Goal: Find specific page/section: Find specific page/section

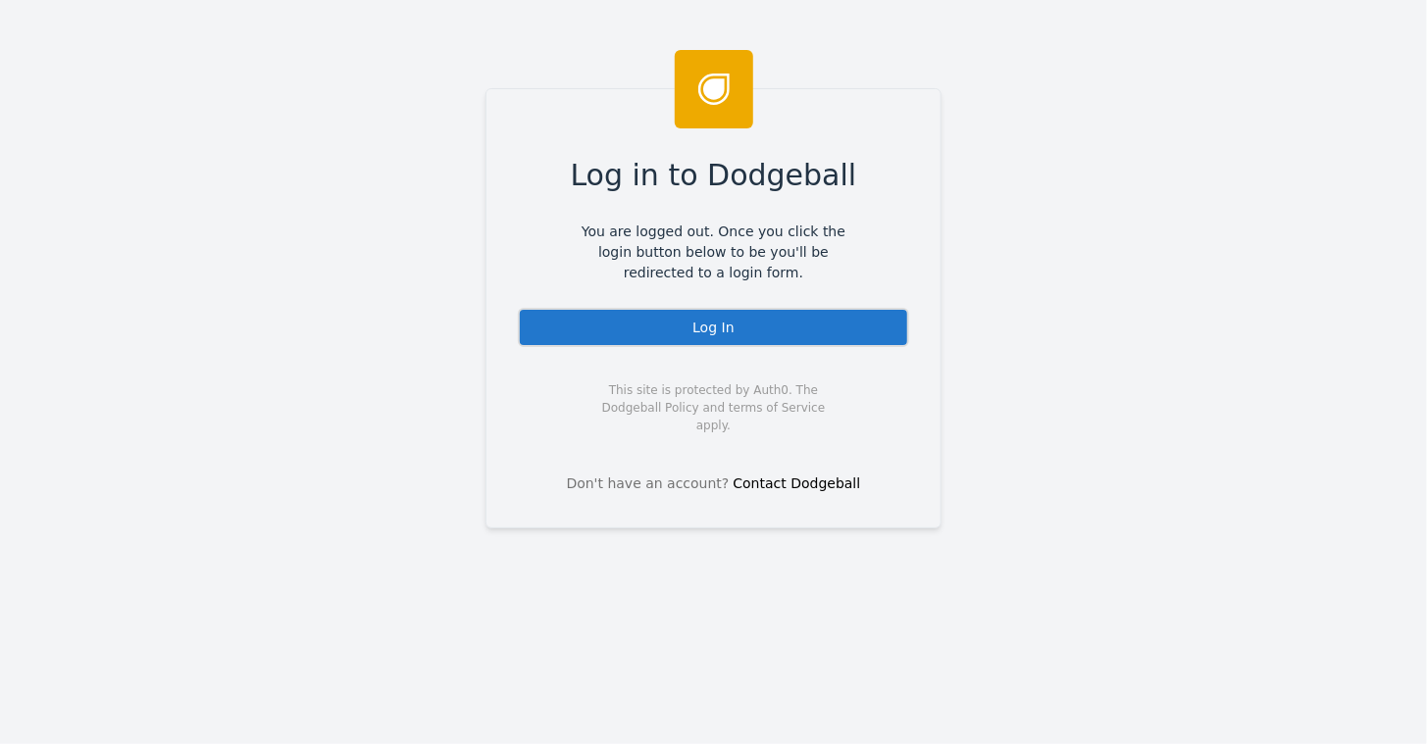
click at [703, 323] on div "Log In" at bounding box center [713, 327] width 391 height 39
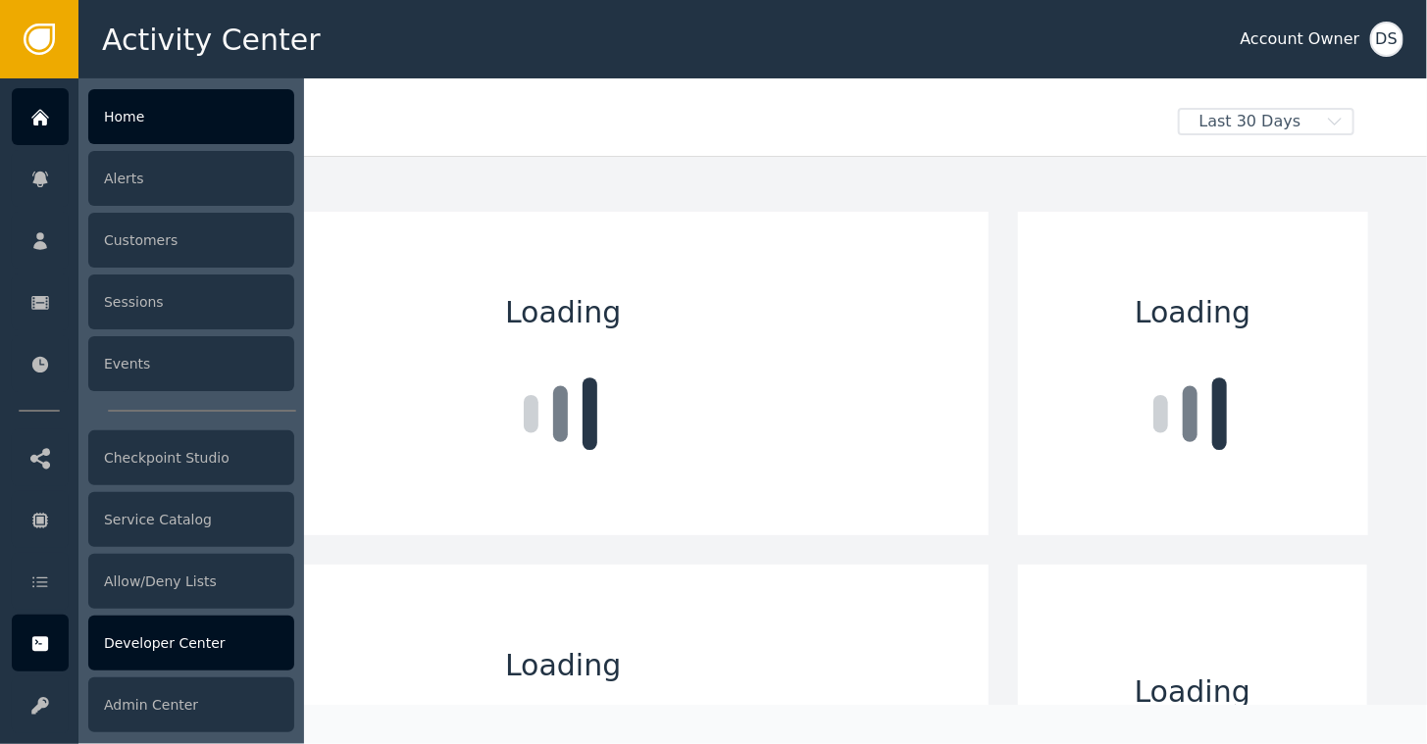
click at [143, 648] on div "Developer Center" at bounding box center [191, 643] width 206 height 55
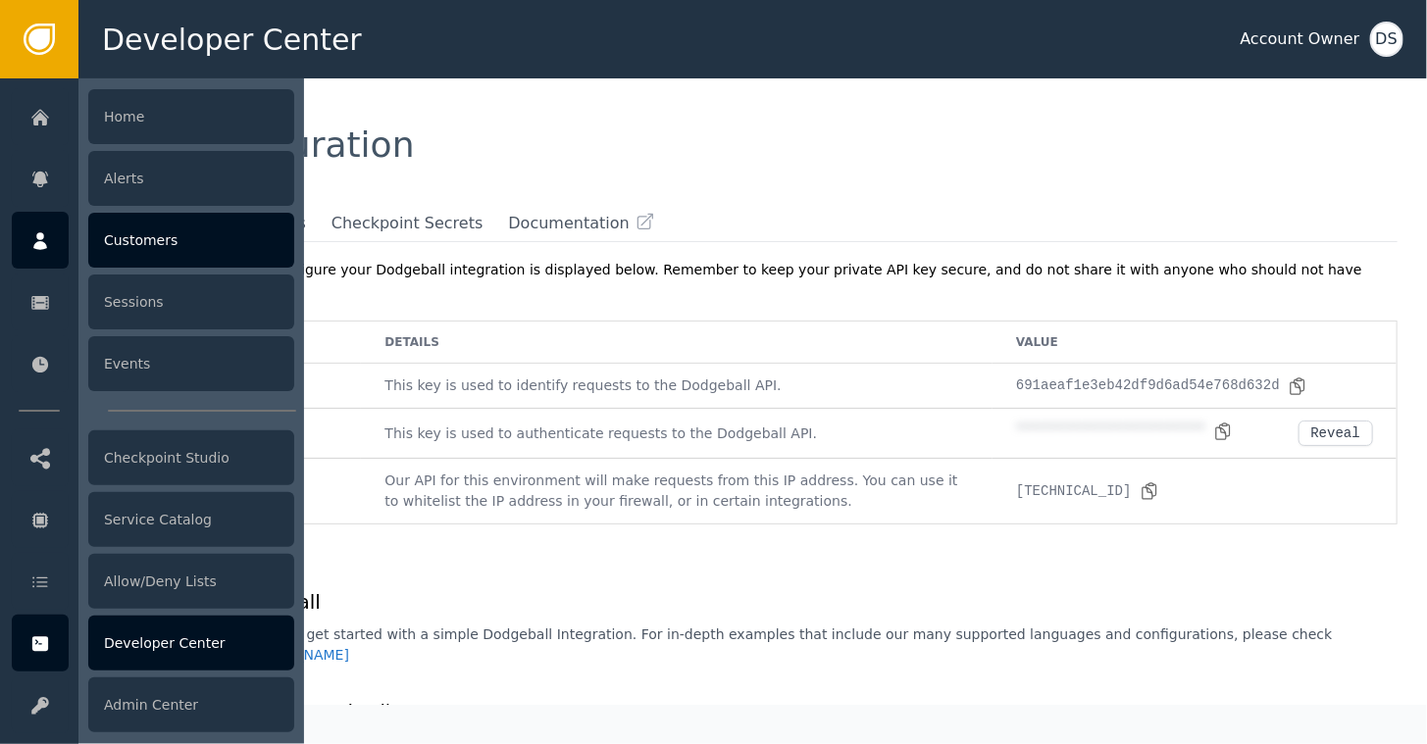
click at [137, 236] on div "Customers" at bounding box center [191, 240] width 206 height 55
